Goal: Information Seeking & Learning: Understand process/instructions

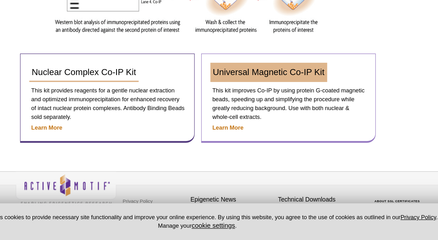
scroll to position [197, 0]
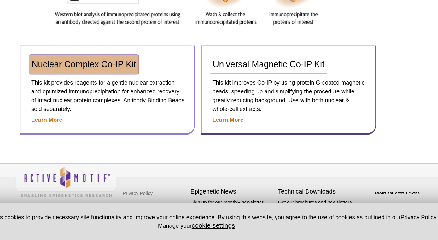
click at [118, 116] on span "Nuclear Complex Co-IP Kit" at bounding box center [106, 113] width 75 height 7
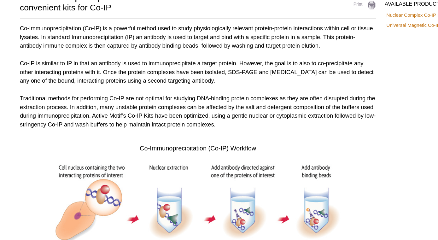
scroll to position [23, 0]
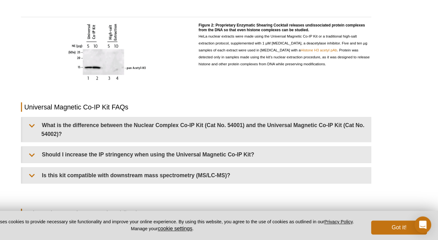
scroll to position [469, 0]
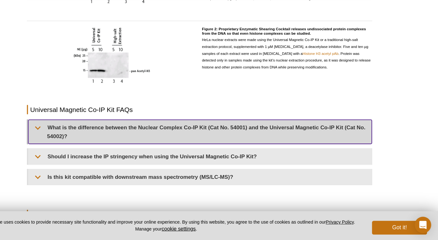
click at [153, 137] on summary "What is the difference between the Nuclear Complex Co-IP Kit (Cat No. 54001) an…" at bounding box center [219, 141] width 315 height 22
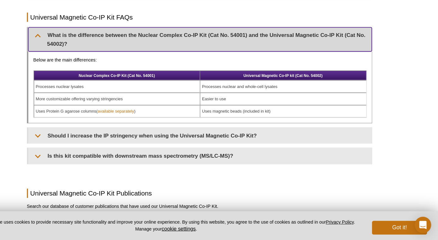
scroll to position [554, 0]
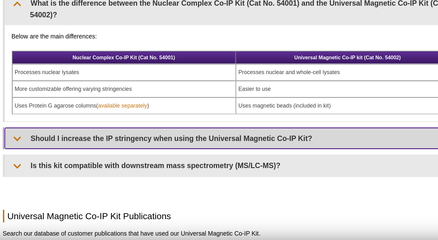
click at [151, 146] on summary "Should I increase the IP stringency when using the Universal Magnetic Co-IP Kit?" at bounding box center [219, 144] width 315 height 14
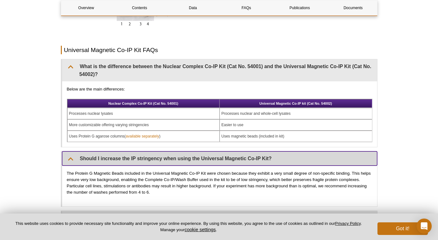
scroll to position [557, 0]
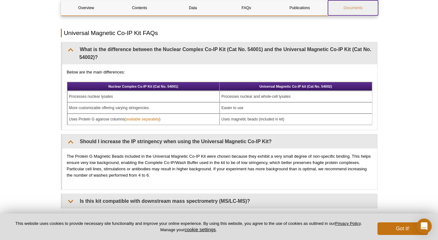
click at [344, 6] on link "Documents" at bounding box center [353, 7] width 50 height 15
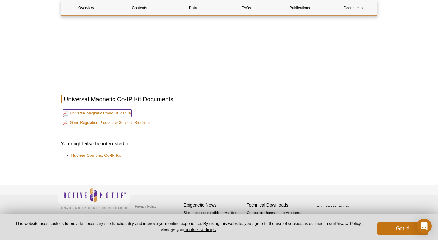
click at [119, 112] on link "Universal Magnetic Co-IP Kit Manual" at bounding box center [97, 113] width 69 height 8
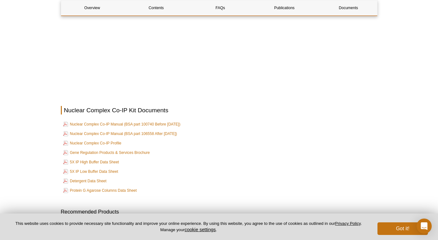
scroll to position [954, 0]
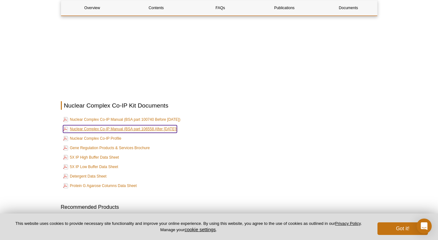
click at [175, 127] on link "Nuclear Complex Co-IP Manual (BSA part 106558 After Aug, 2024)" at bounding box center [120, 129] width 114 height 8
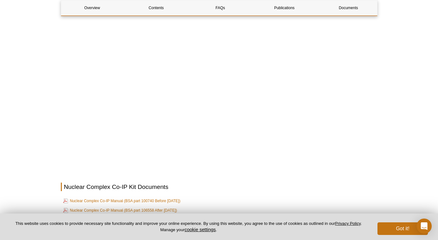
scroll to position [880, 0]
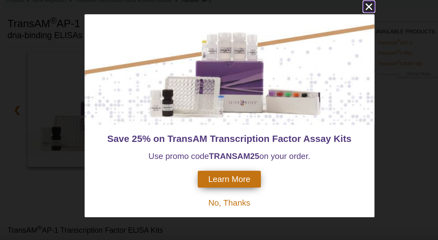
click at [318, 38] on icon "close" at bounding box center [319, 42] width 8 height 8
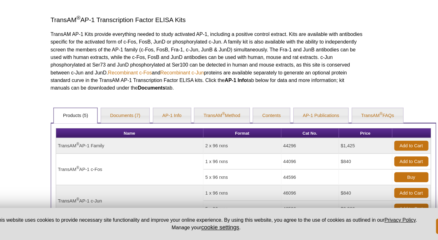
scroll to position [143, 0]
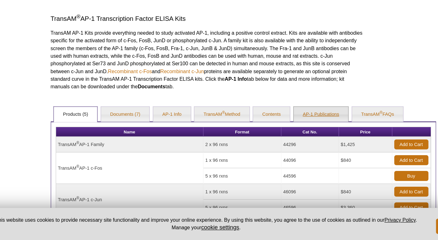
click at [286, 140] on link "AP-1 Publications" at bounding box center [282, 137] width 45 height 13
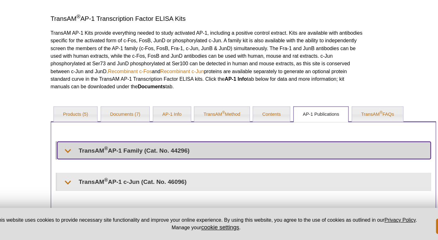
click at [195, 163] on summary "TransAM ® AP-1 Family (Cat. No. 44296)" at bounding box center [219, 166] width 307 height 14
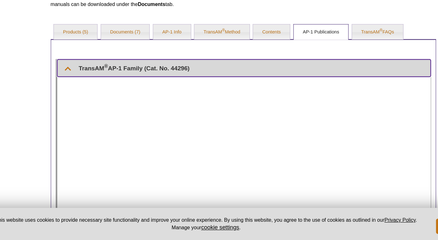
click at [190, 92] on summary "TransAM ® AP-1 Family (Cat. No. 44296)" at bounding box center [219, 98] width 307 height 14
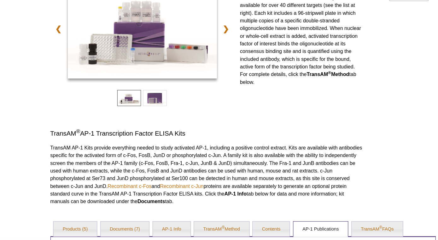
scroll to position [49, 0]
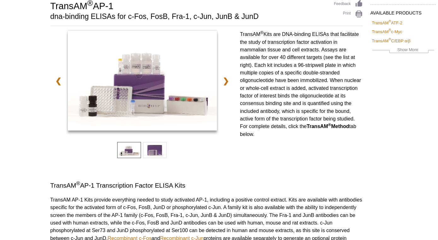
drag, startPoint x: 234, startPoint y: 28, endPoint x: 257, endPoint y: 108, distance: 83.9
click at [257, 108] on p "TransAM ® Kits are DNA-binding ELISAs that facilitate the study of transcriptio…" at bounding box center [267, 69] width 101 height 88
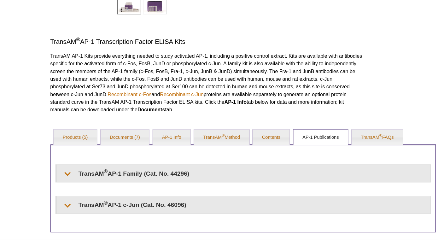
scroll to position [164, 0]
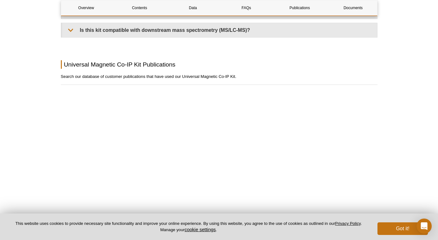
scroll to position [623, 0]
